Goal: Information Seeking & Learning: Learn about a topic

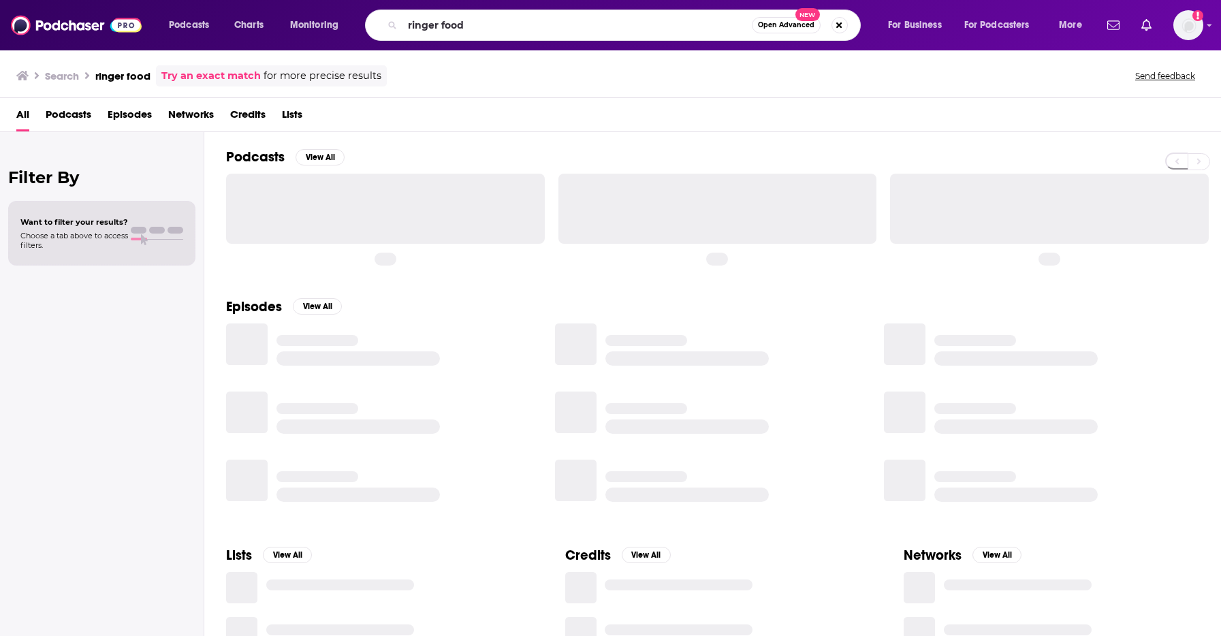
click at [473, 22] on input "ringer food" at bounding box center [576, 25] width 349 height 22
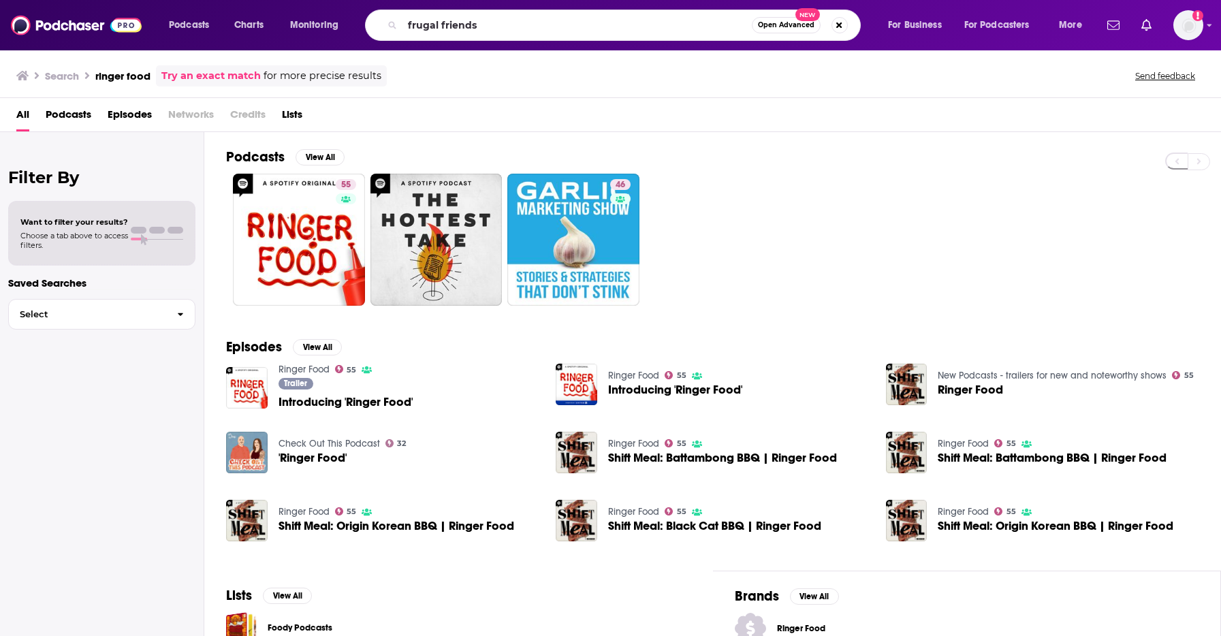
type input "frugal friends"
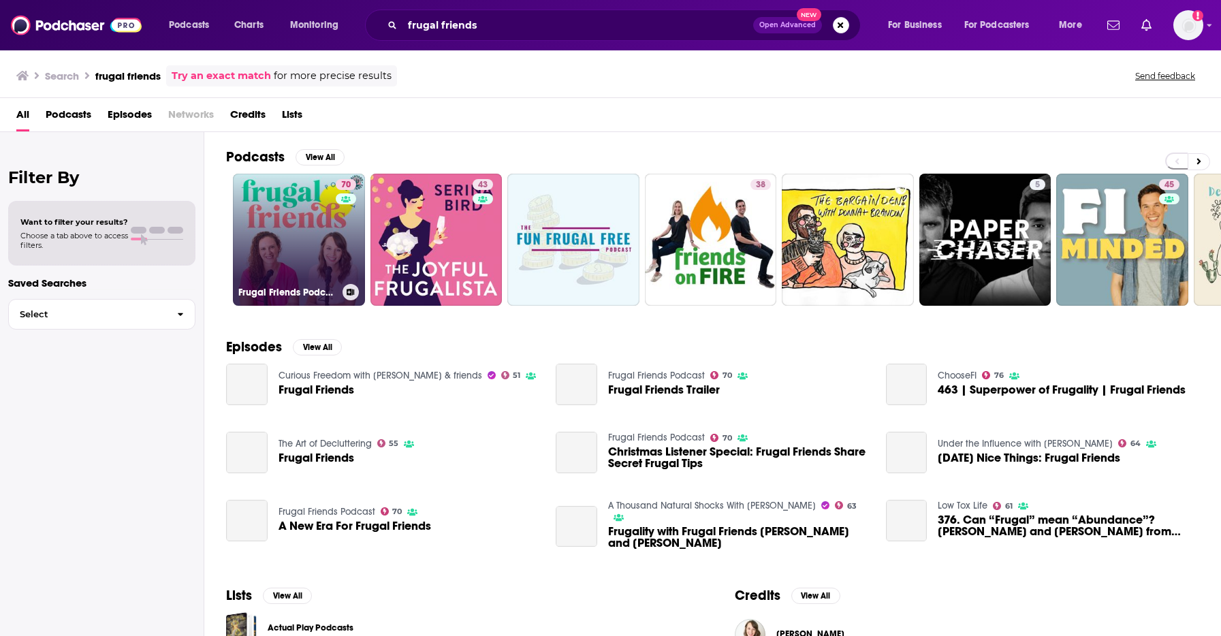
click at [302, 219] on link "70 Frugal Friends Podcast" at bounding box center [299, 240] width 132 height 132
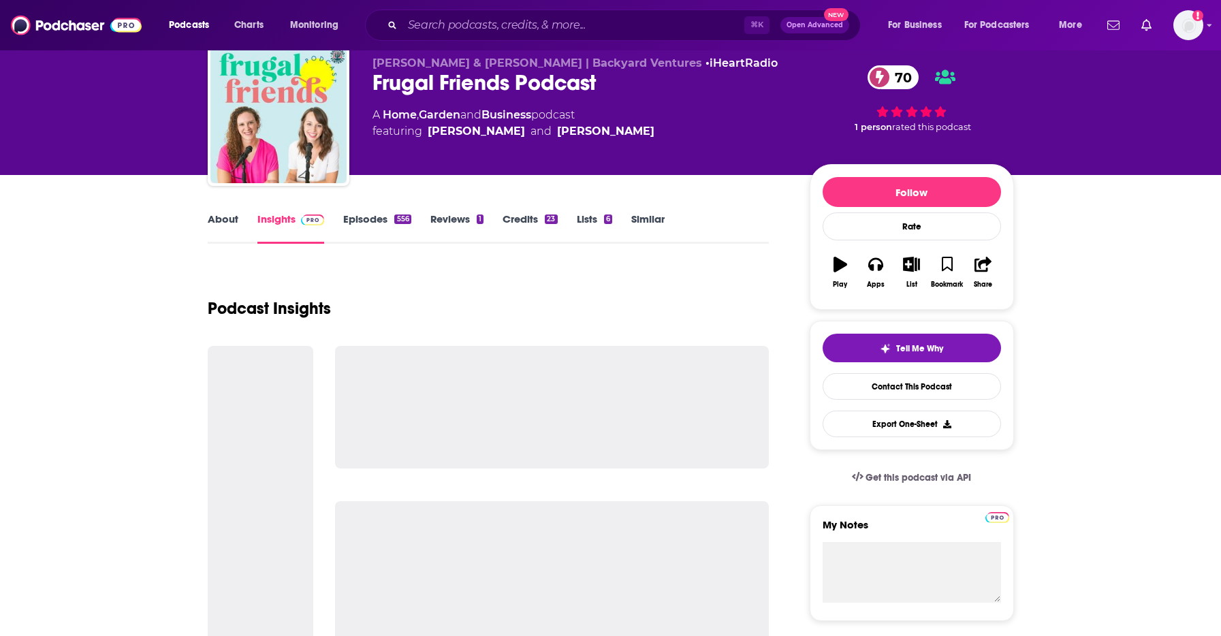
scroll to position [58, 0]
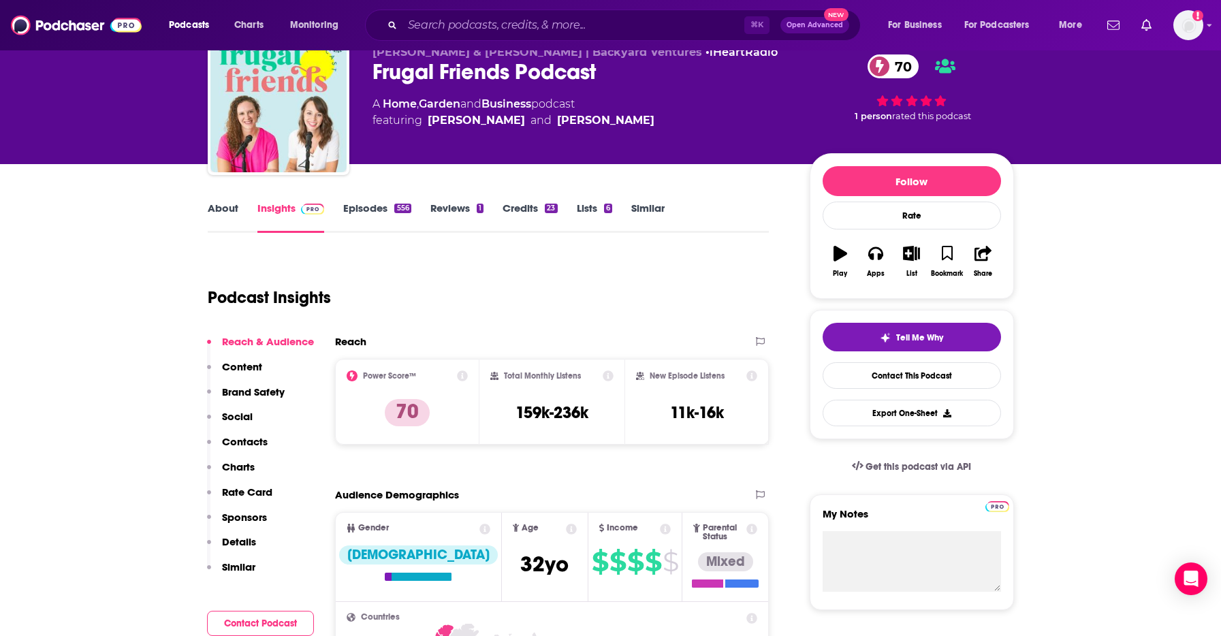
click at [354, 214] on link "Episodes 556" at bounding box center [376, 217] width 67 height 31
